Goal: Transaction & Acquisition: Obtain resource

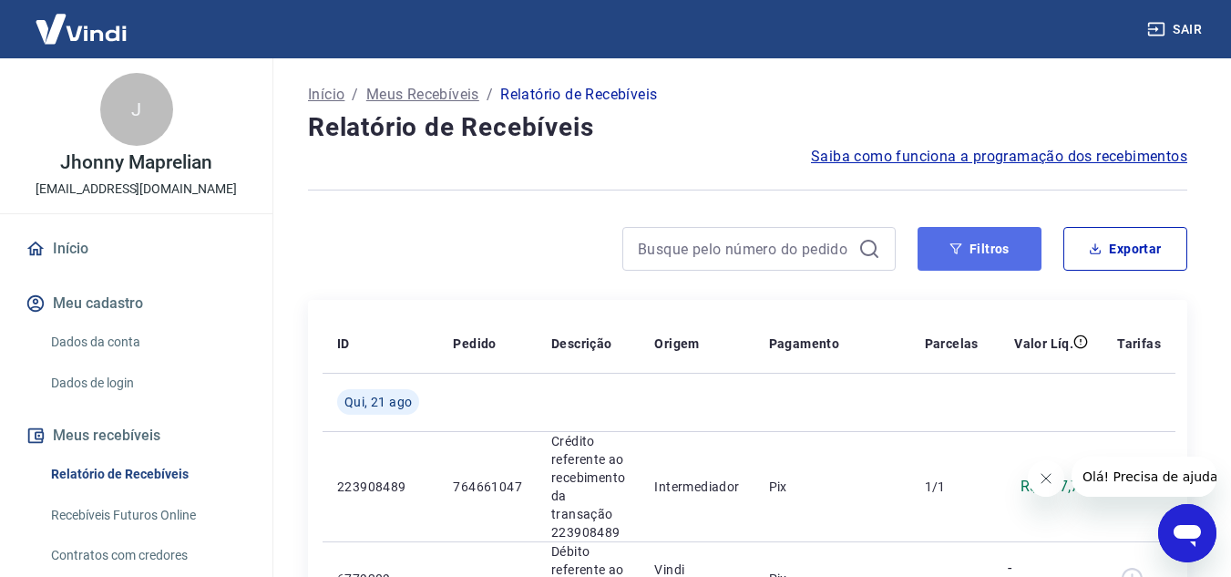
click at [966, 241] on button "Filtros" at bounding box center [979, 249] width 124 height 44
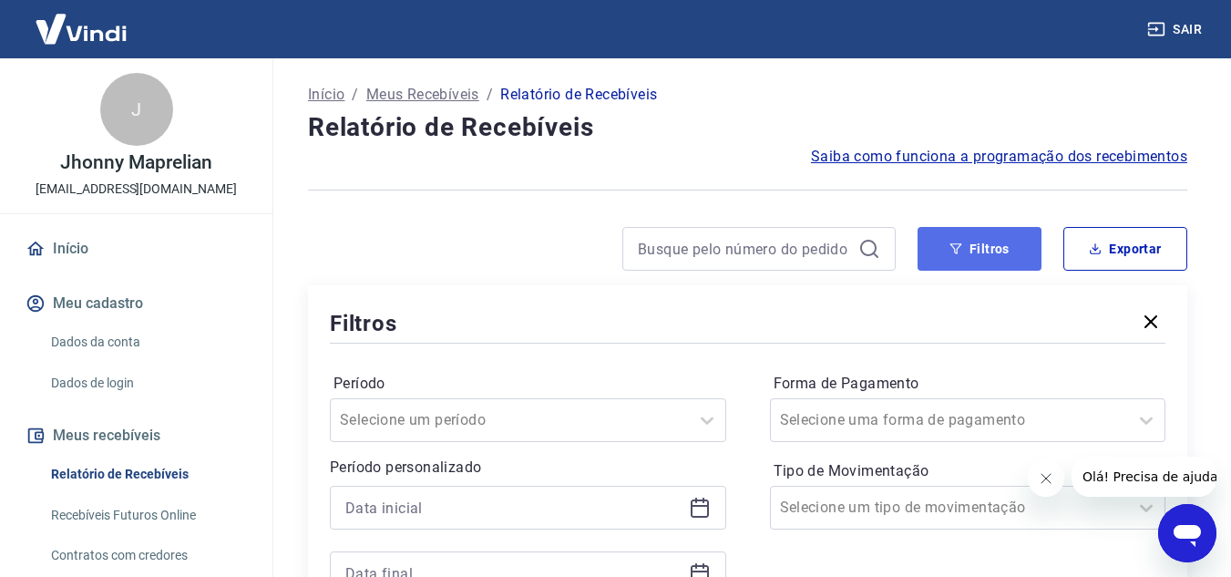
click at [972, 252] on button "Filtros" at bounding box center [979, 249] width 124 height 44
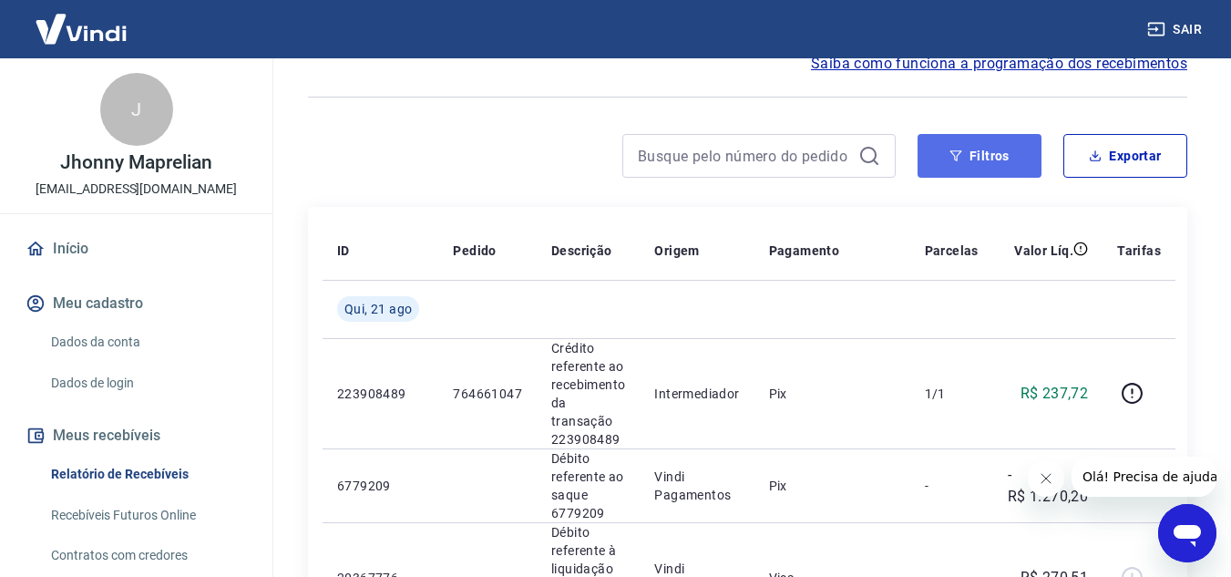
scroll to position [91, 0]
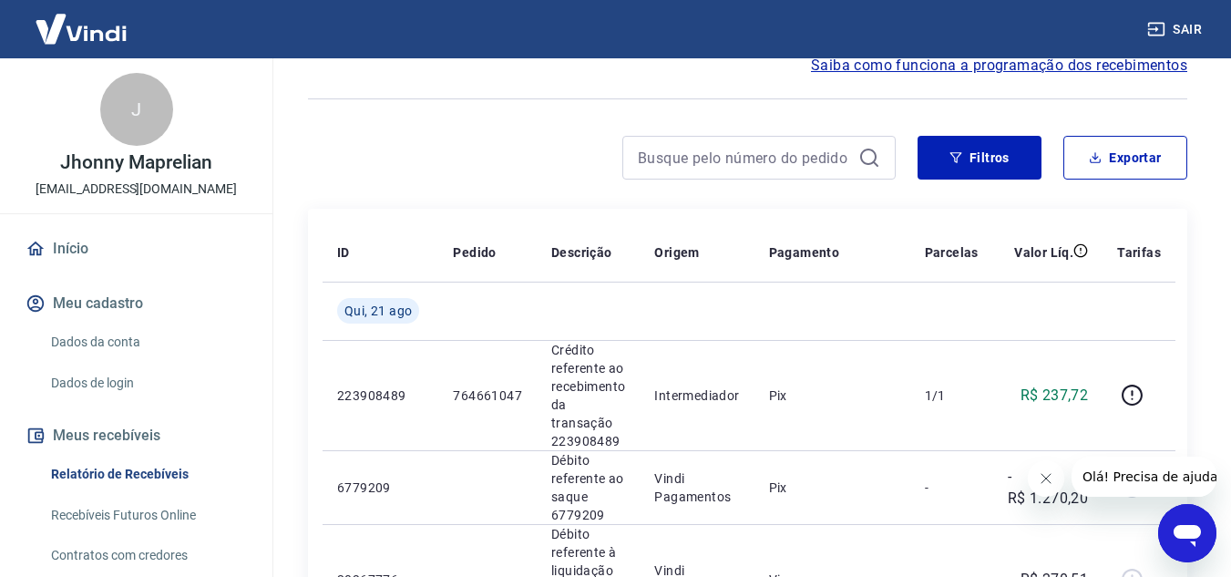
click at [981, 182] on div "Filtros Exportar" at bounding box center [747, 165] width 879 height 58
click at [959, 161] on icon "button" at bounding box center [955, 157] width 13 height 13
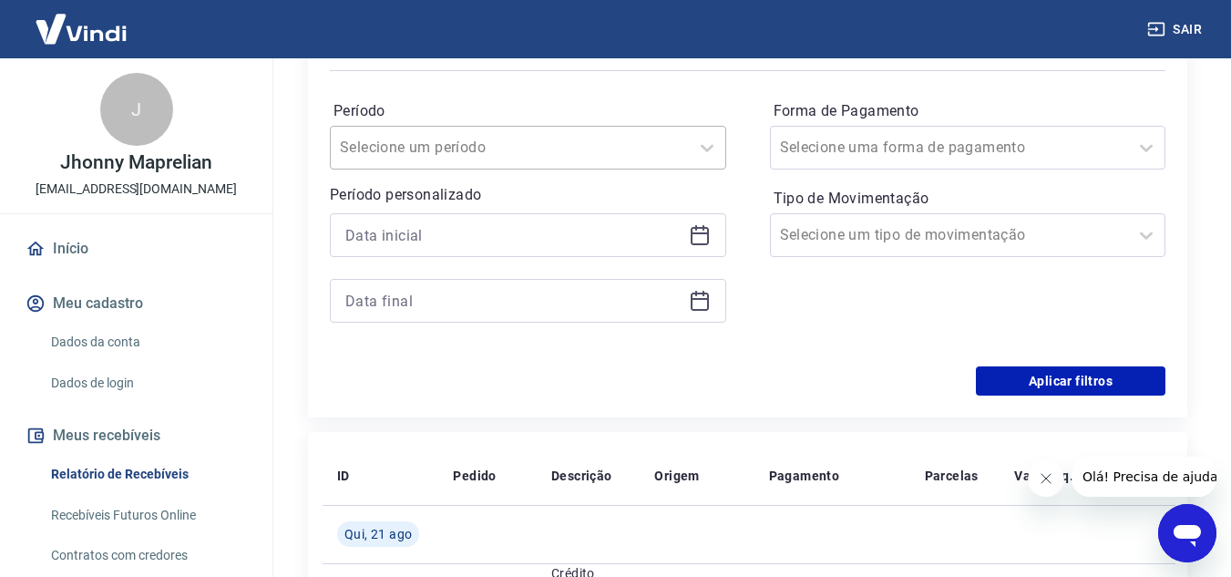
scroll to position [273, 0]
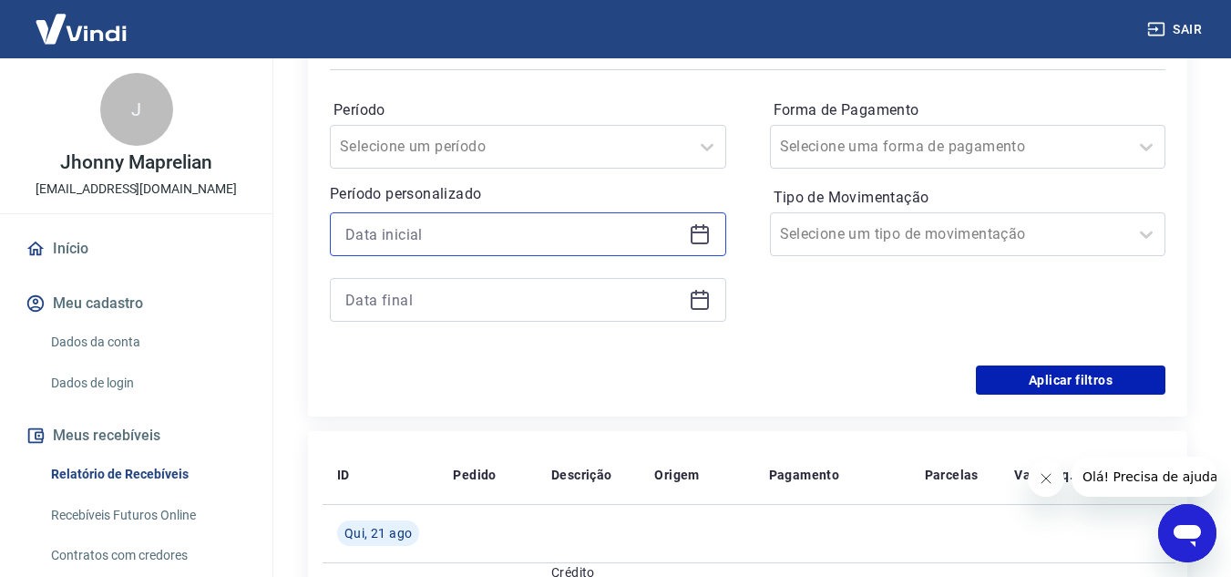
click at [535, 243] on input at bounding box center [513, 233] width 336 height 27
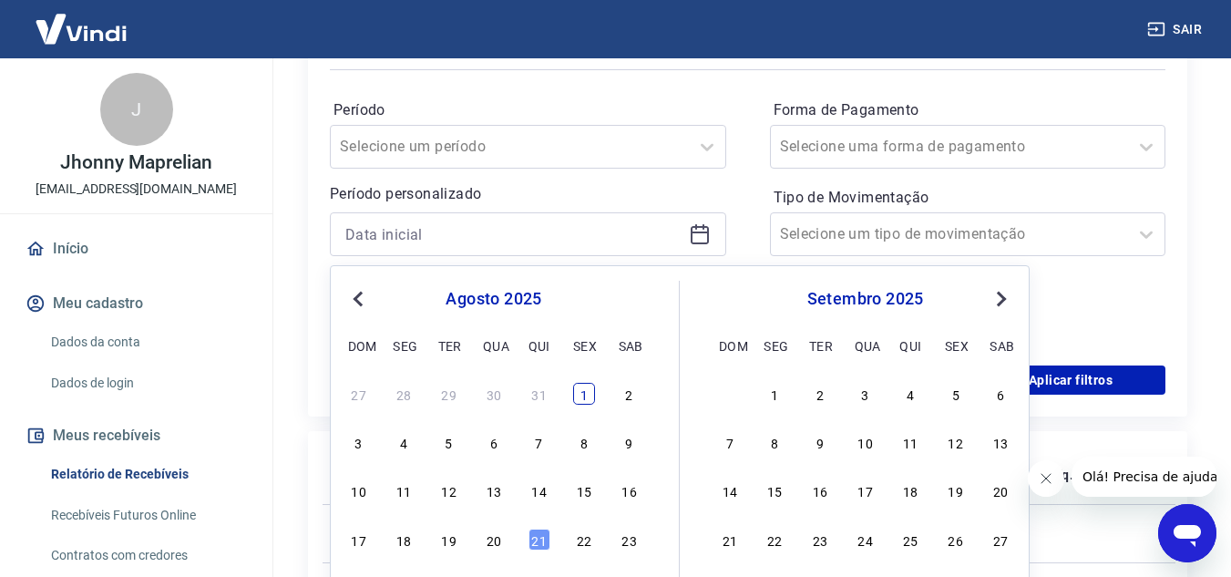
click at [581, 384] on div "1" at bounding box center [584, 394] width 22 height 22
type input "01/08/2025"
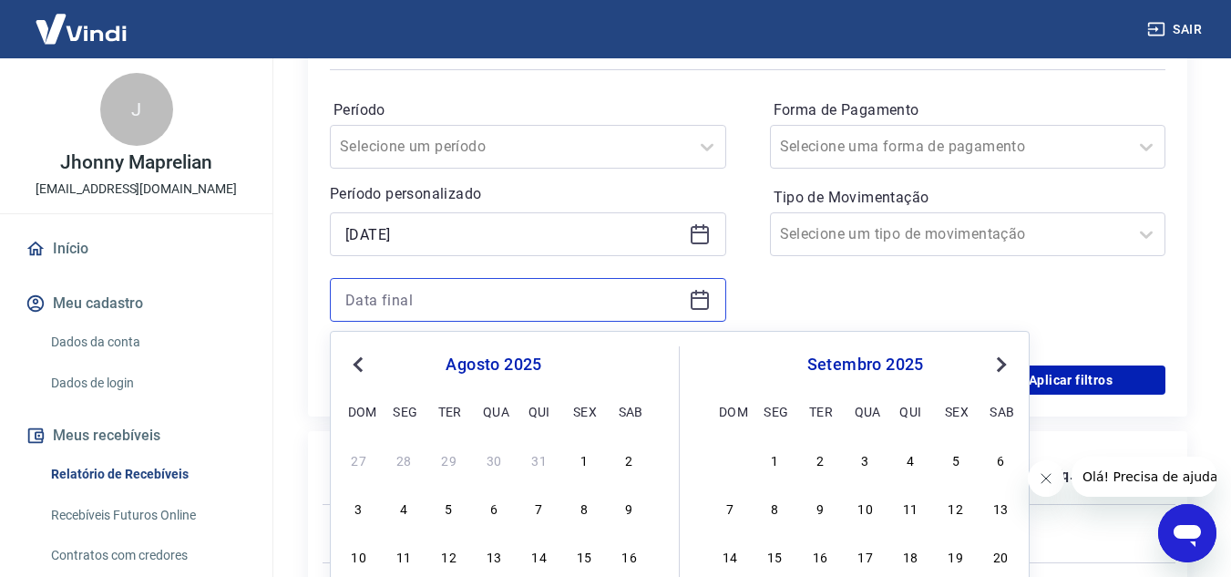
click at [653, 304] on input at bounding box center [513, 299] width 336 height 27
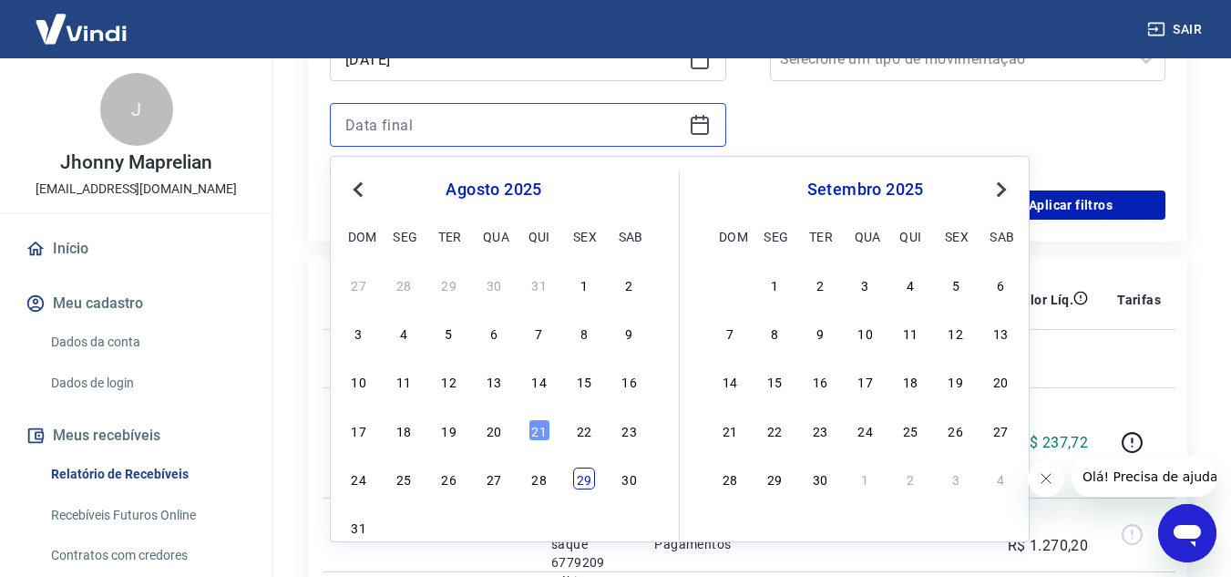
scroll to position [456, 0]
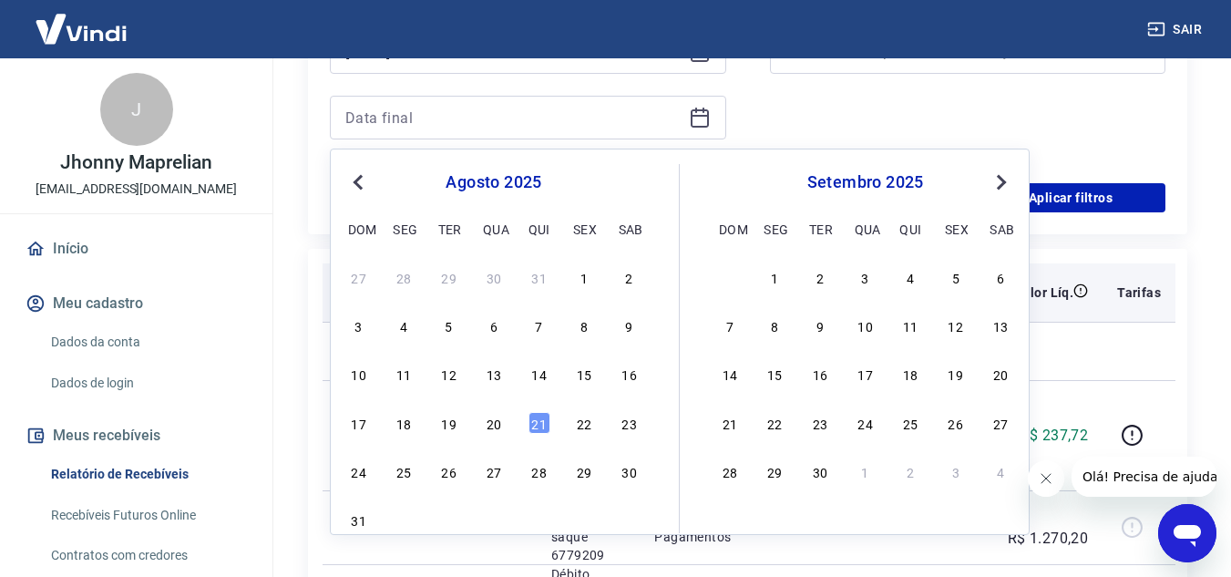
drag, startPoint x: 539, startPoint y: 424, endPoint x: 712, endPoint y: 295, distance: 214.8
click at [539, 424] on div "21" at bounding box center [539, 423] width 22 height 22
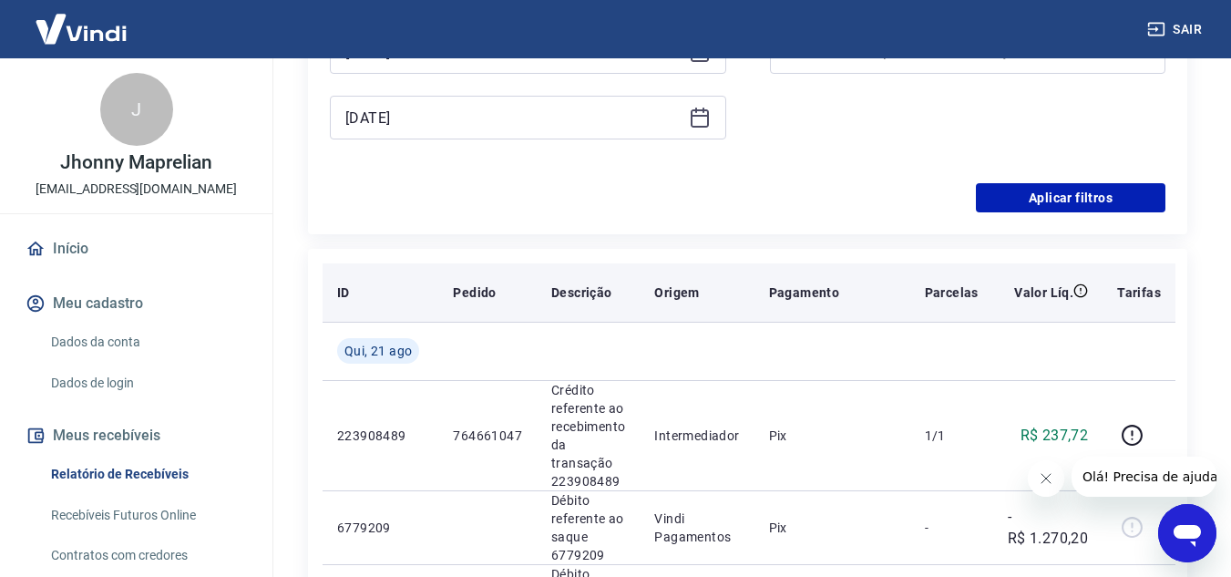
type input "21/08/2025"
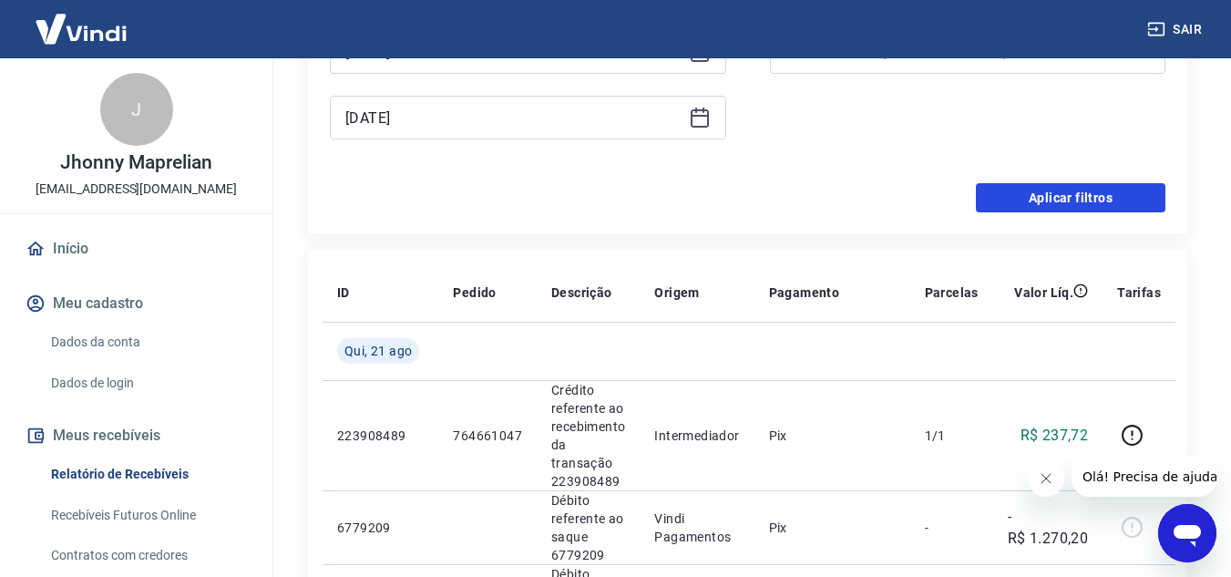
drag, startPoint x: 1025, startPoint y: 194, endPoint x: 674, endPoint y: 199, distance: 350.8
click at [1025, 194] on button "Aplicar filtros" at bounding box center [1071, 197] width 190 height 29
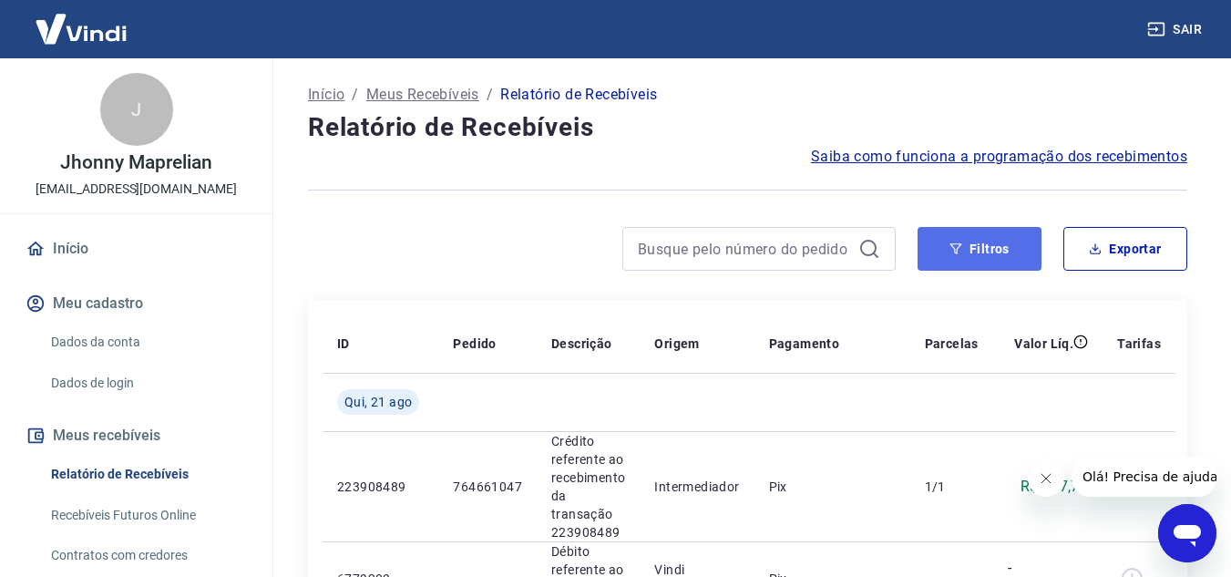
click at [981, 245] on button "Filtros" at bounding box center [979, 249] width 124 height 44
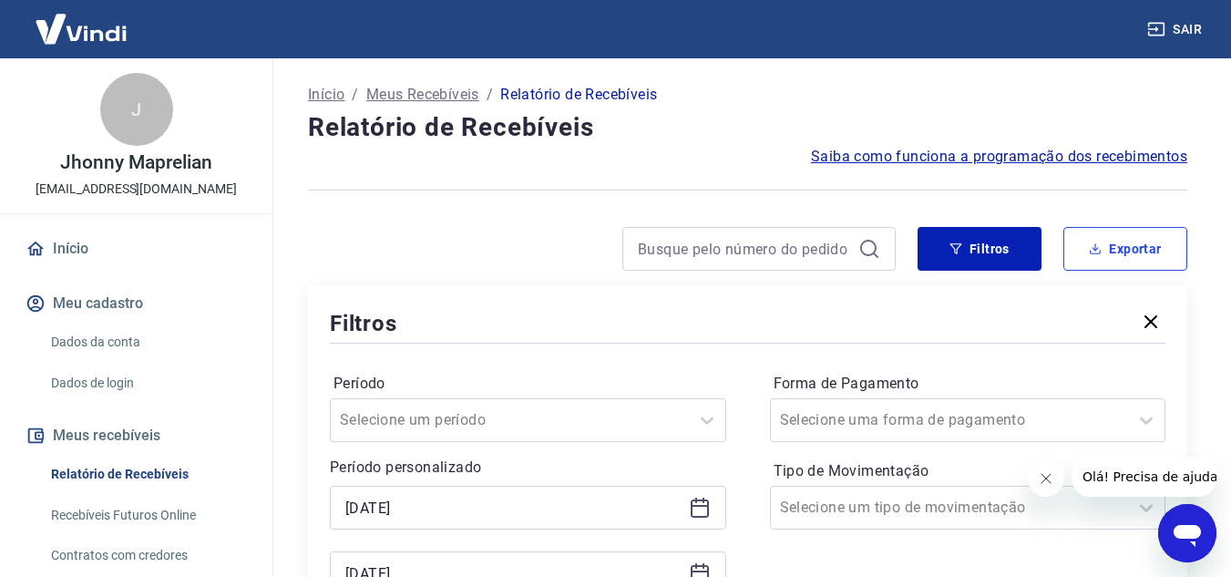
click at [1140, 252] on button "Exportar" at bounding box center [1125, 249] width 124 height 44
type input "01/08/2025"
type input "21/08/2025"
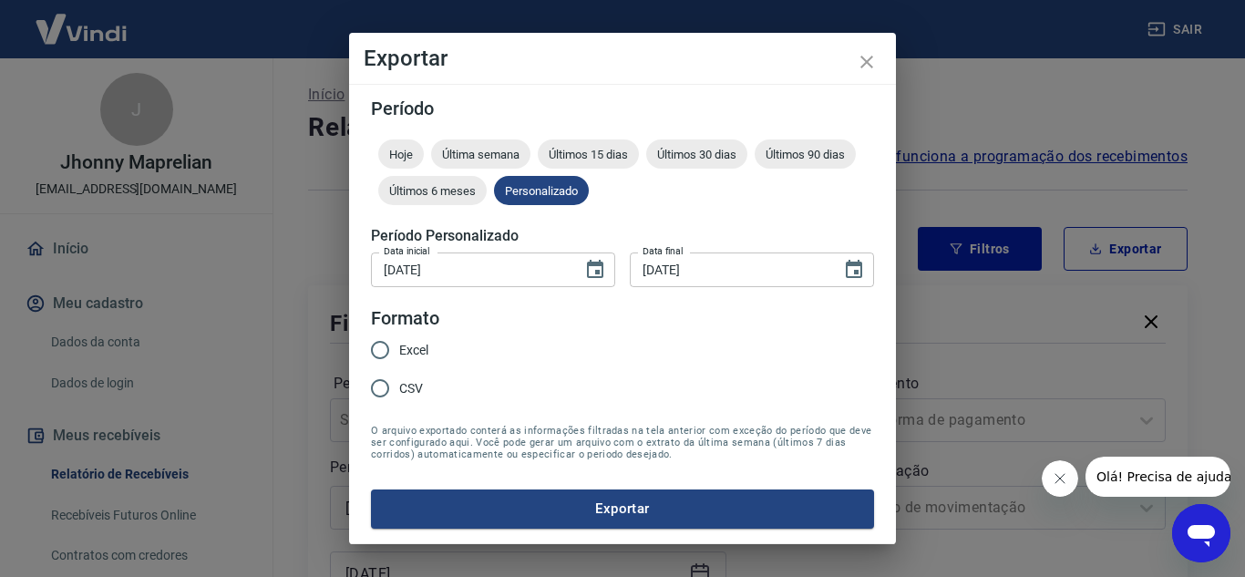
click at [413, 347] on span "Excel" at bounding box center [413, 350] width 29 height 19
click at [399, 347] on input "Excel" at bounding box center [380, 350] width 38 height 38
radio input "true"
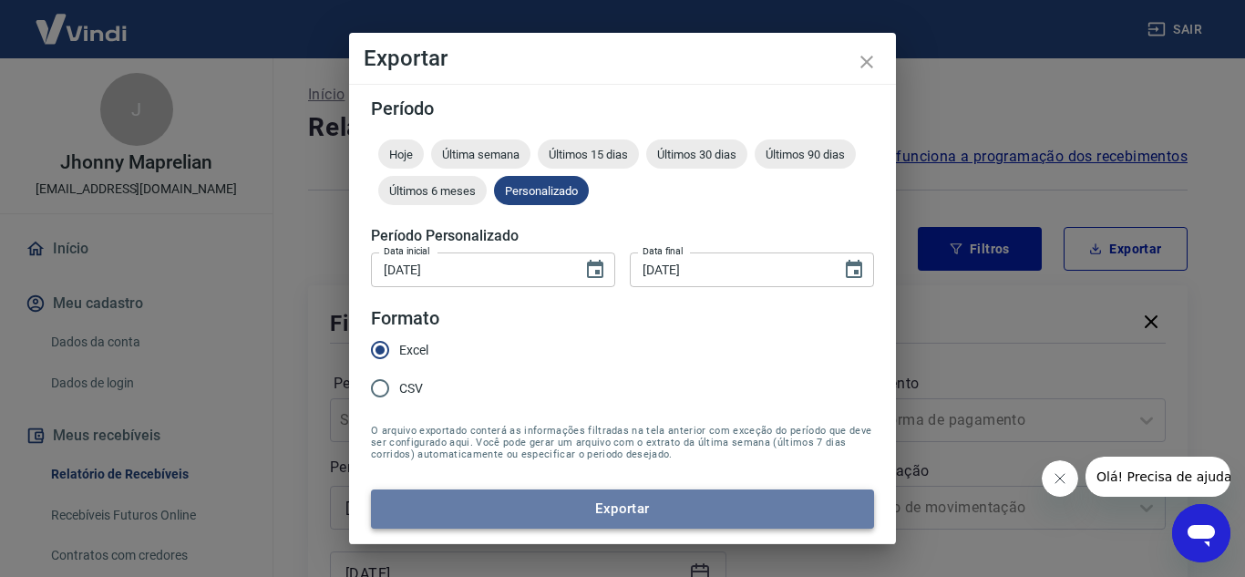
click at [610, 503] on button "Exportar" at bounding box center [622, 508] width 503 height 38
